Goal: Information Seeking & Learning: Learn about a topic

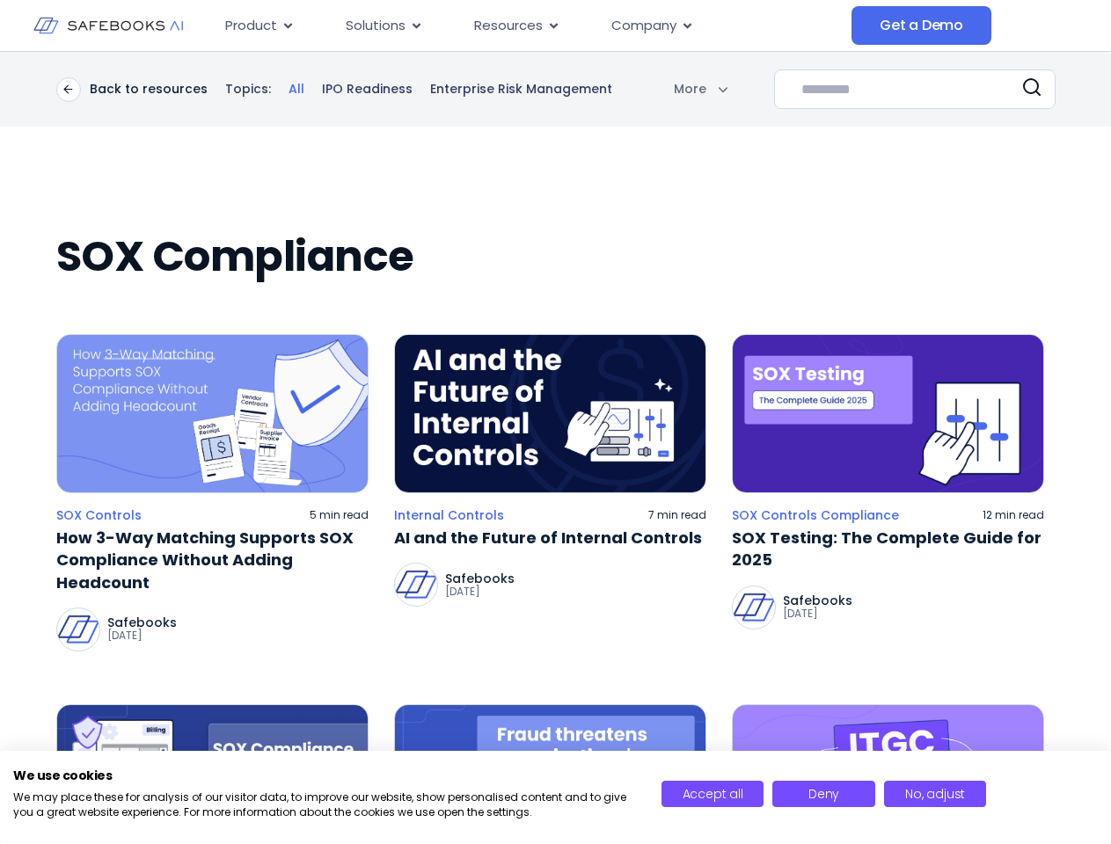
click at [658, 89] on body "Skip to content Product Close Product Open Product Product Platform Overview Se…" at bounding box center [555, 422] width 1111 height 844
click at [1031, 90] on div at bounding box center [555, 422] width 1111 height 844
click at [212, 413] on img at bounding box center [212, 413] width 312 height 159
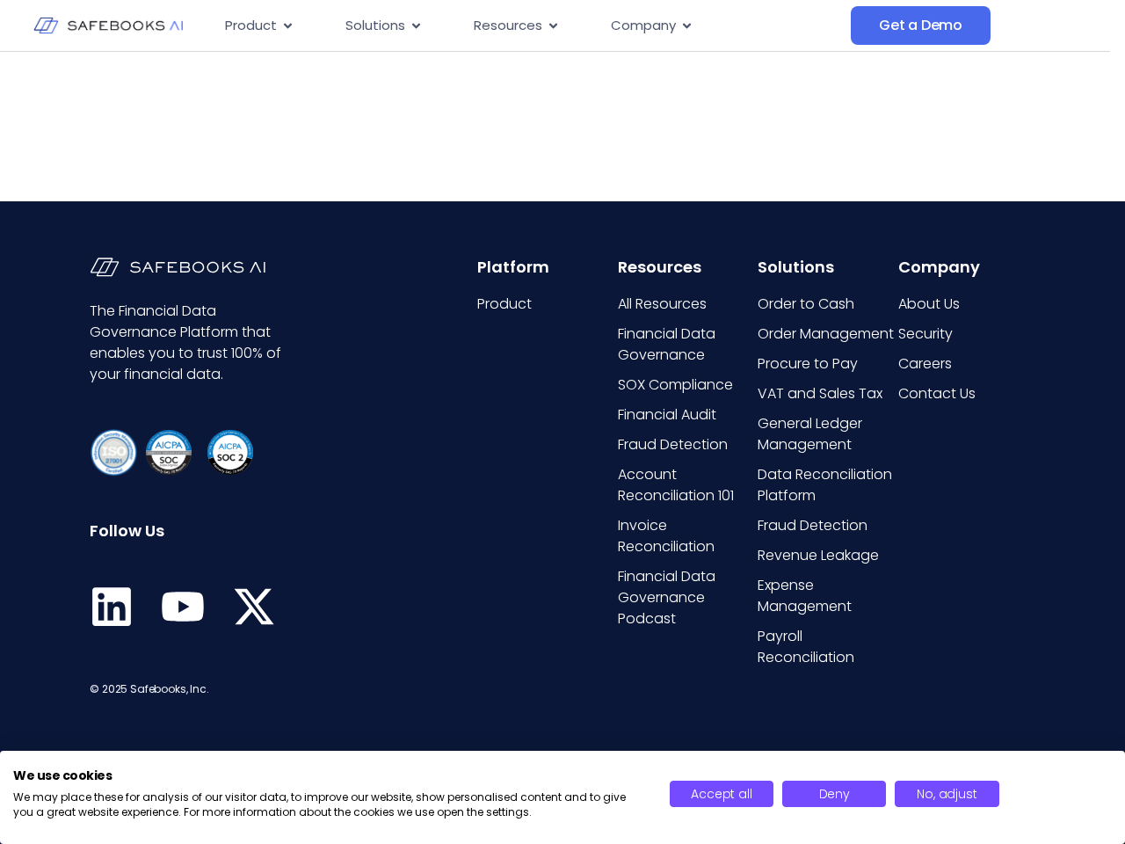
click at [887, 404] on link "VAT and Sales Tax" at bounding box center [826, 393] width 137 height 21
